Goal: Information Seeking & Learning: Find specific fact

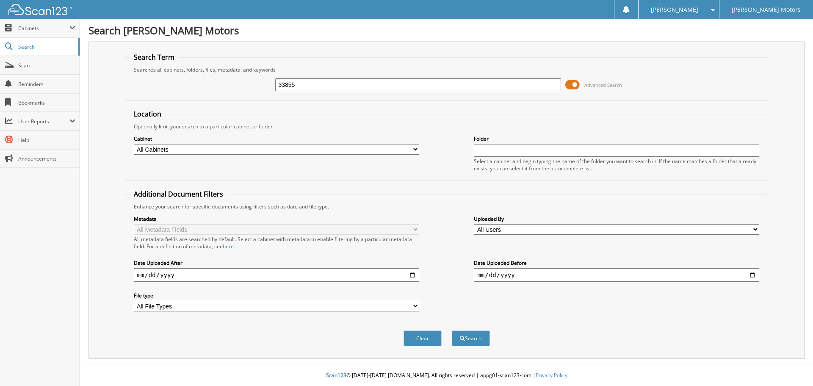
type input "33855"
click at [452, 330] on button "Search" at bounding box center [471, 338] width 38 height 16
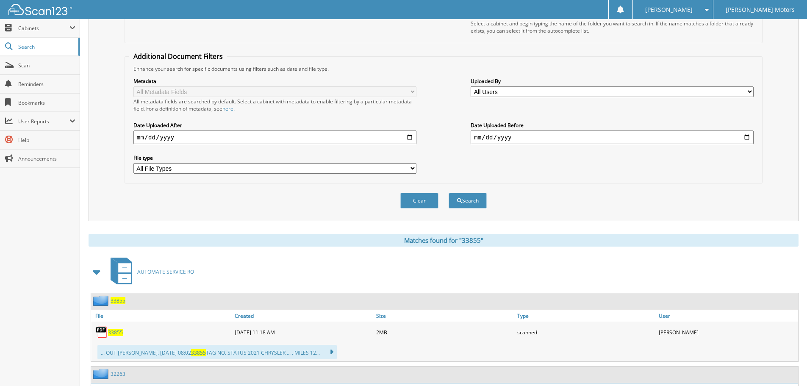
scroll to position [254, 0]
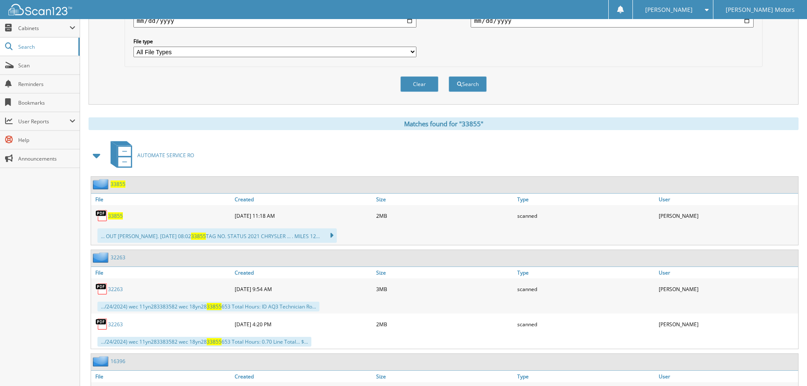
click at [119, 185] on span "33855" at bounding box center [118, 183] width 15 height 7
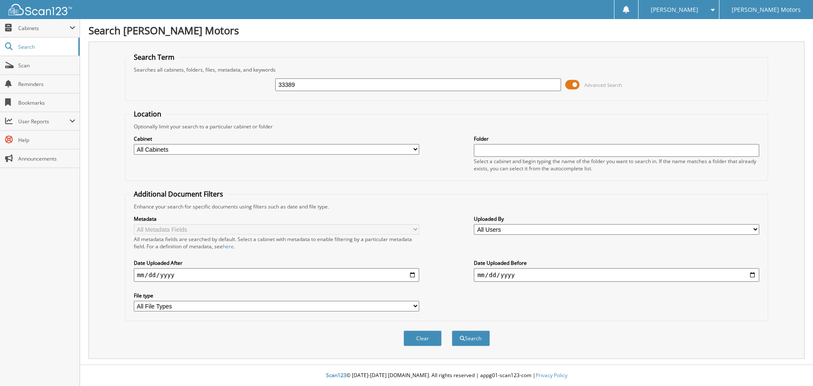
type input "33389"
click at [452, 330] on button "Search" at bounding box center [471, 338] width 38 height 16
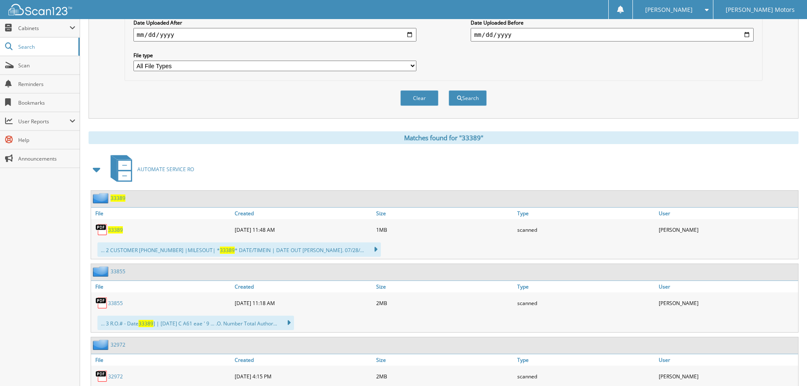
scroll to position [254, 0]
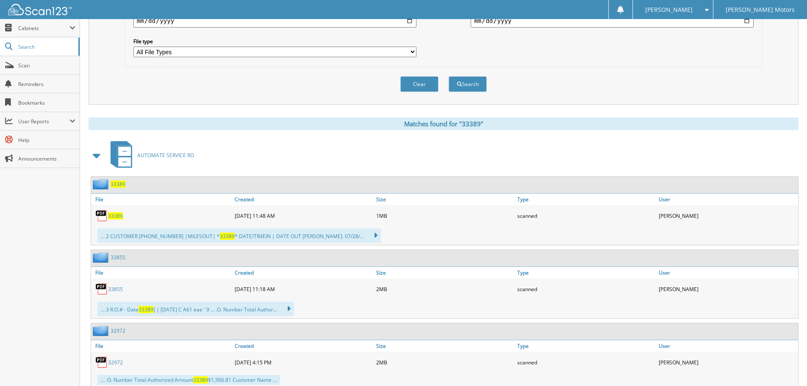
click at [118, 185] on span "33389" at bounding box center [118, 183] width 15 height 7
